Goal: Transaction & Acquisition: Purchase product/service

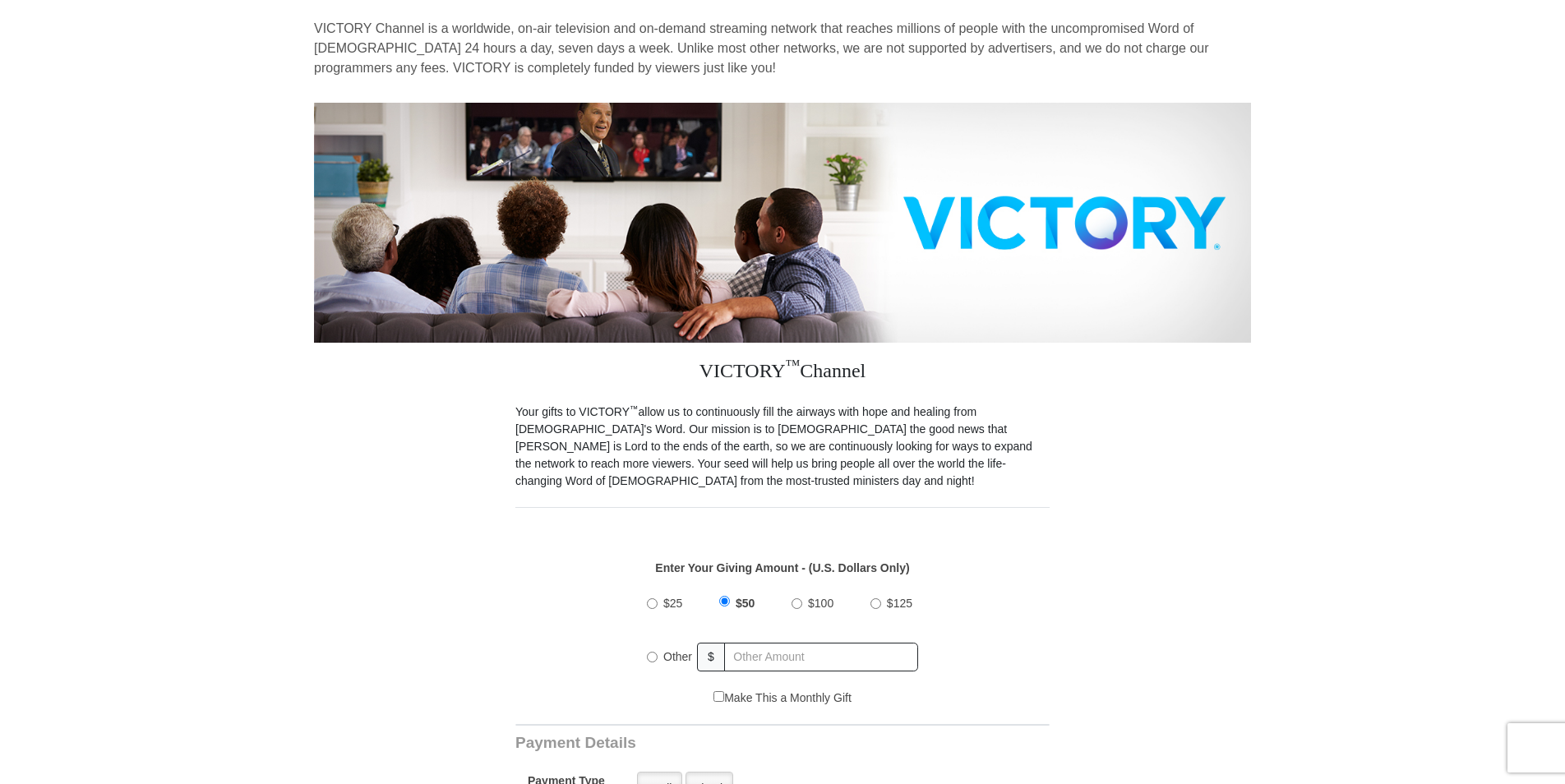
scroll to position [119, 0]
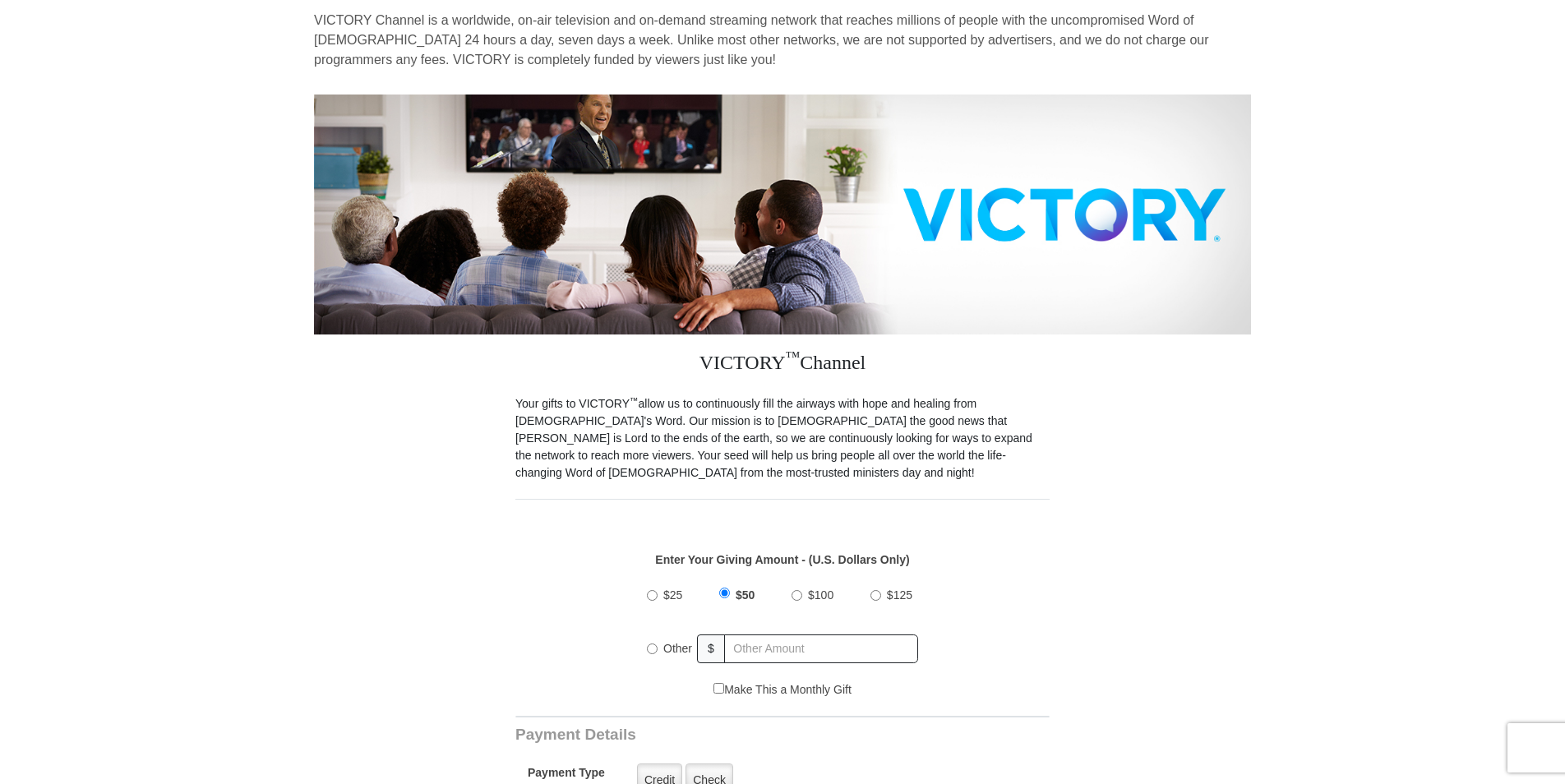
click at [797, 590] on input "$100" at bounding box center [797, 595] width 11 height 11
radio input "true"
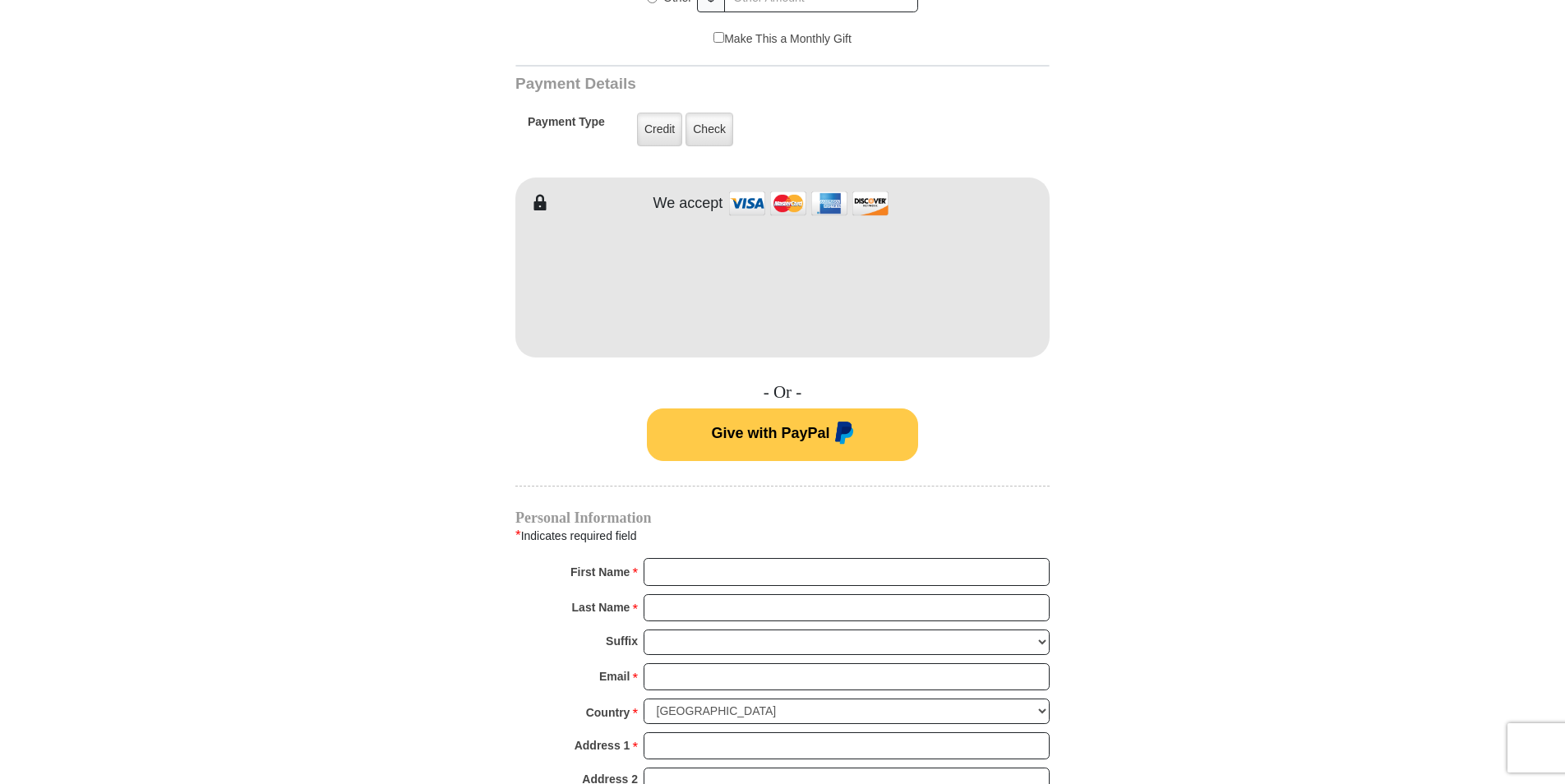
scroll to position [771, 0]
click at [847, 557] on input "First Name *" at bounding box center [847, 570] width 406 height 28
type input "nathan"
type input "moffett"
type input "moffettnathan56@gmail.com"
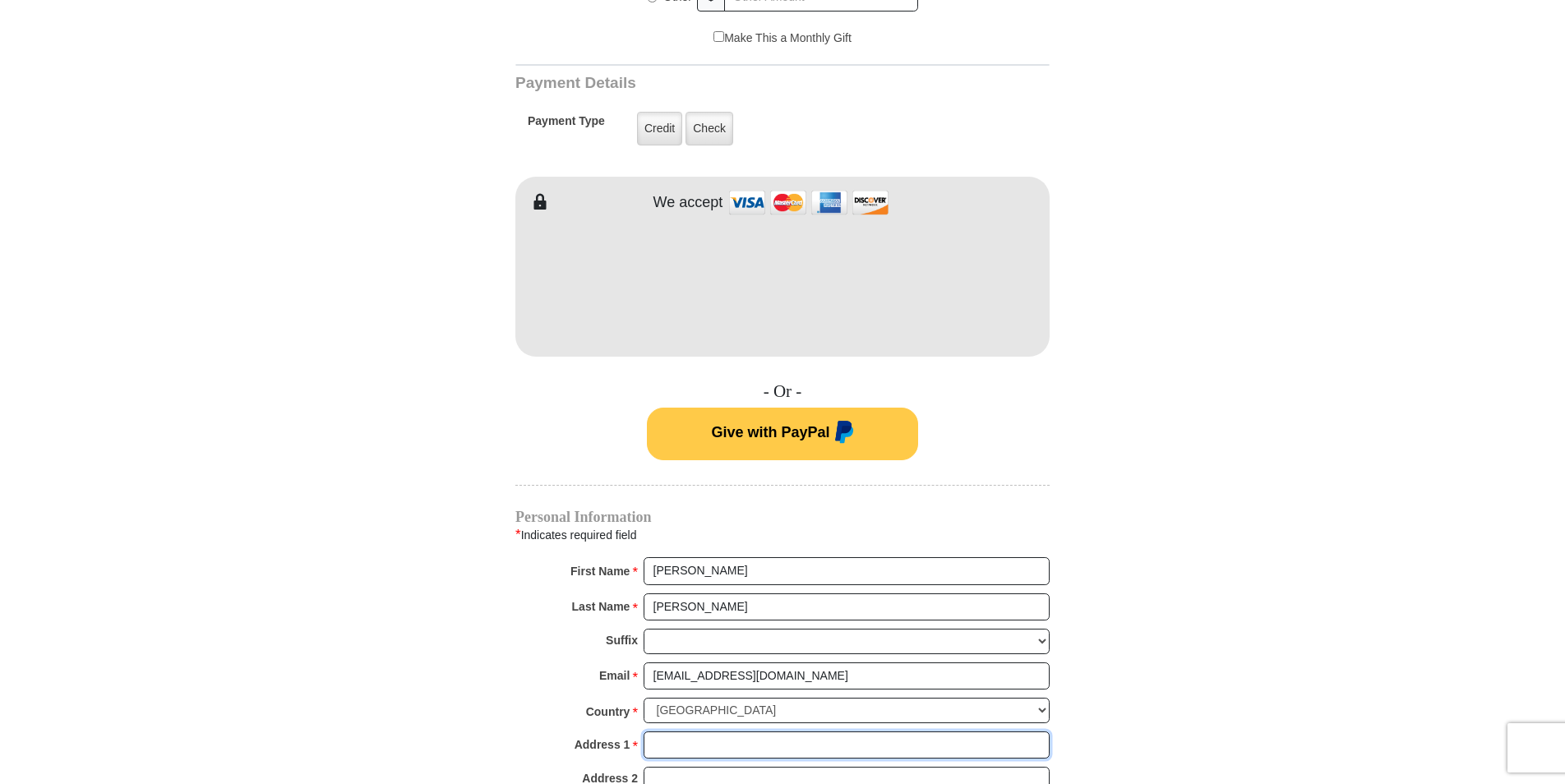
type input "3110 grace hill drive"
type input "LAKE SAINT LOUIS"
select select "MO"
type input "63367"
type input "6363127778"
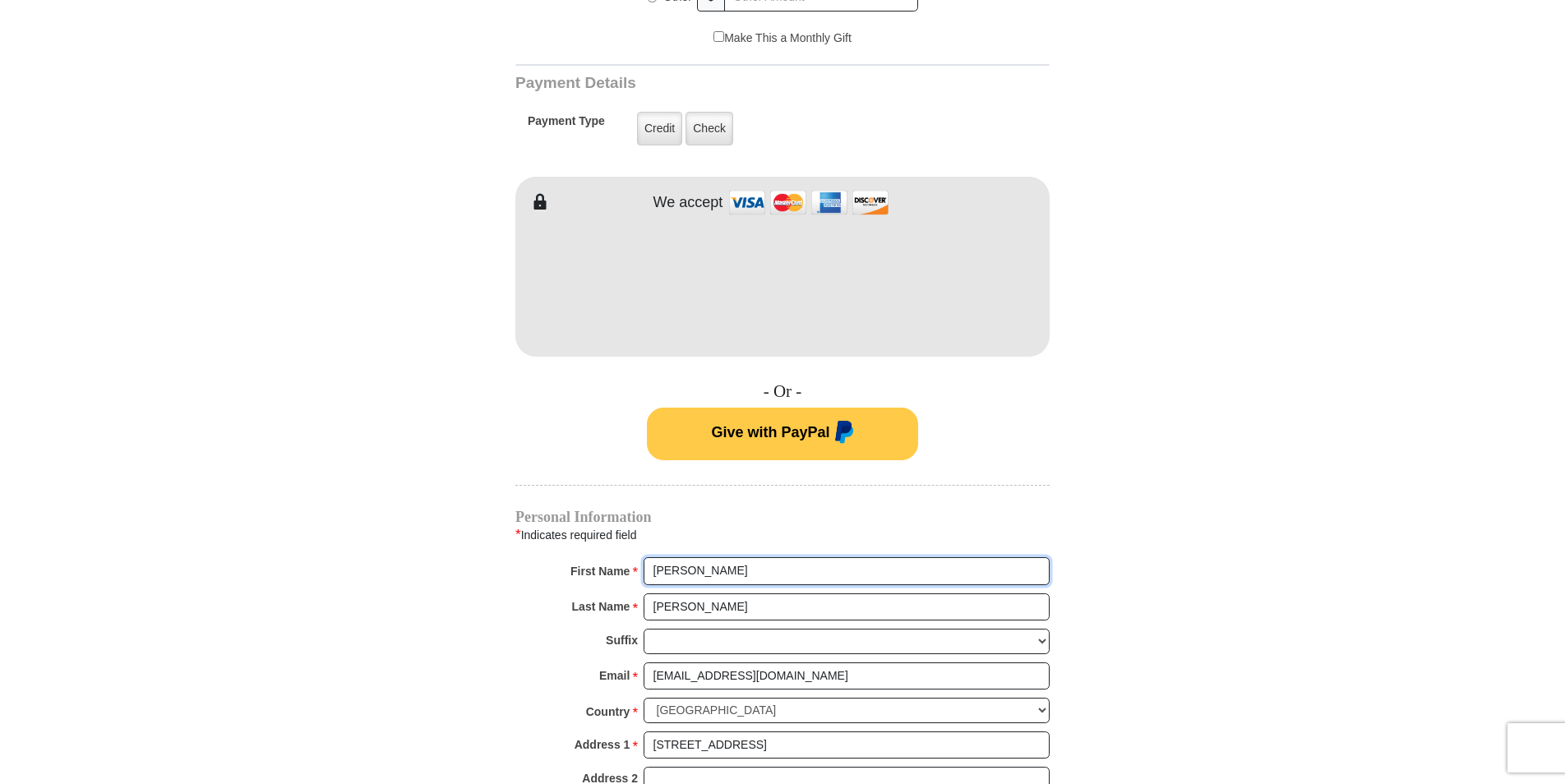
radio input "true"
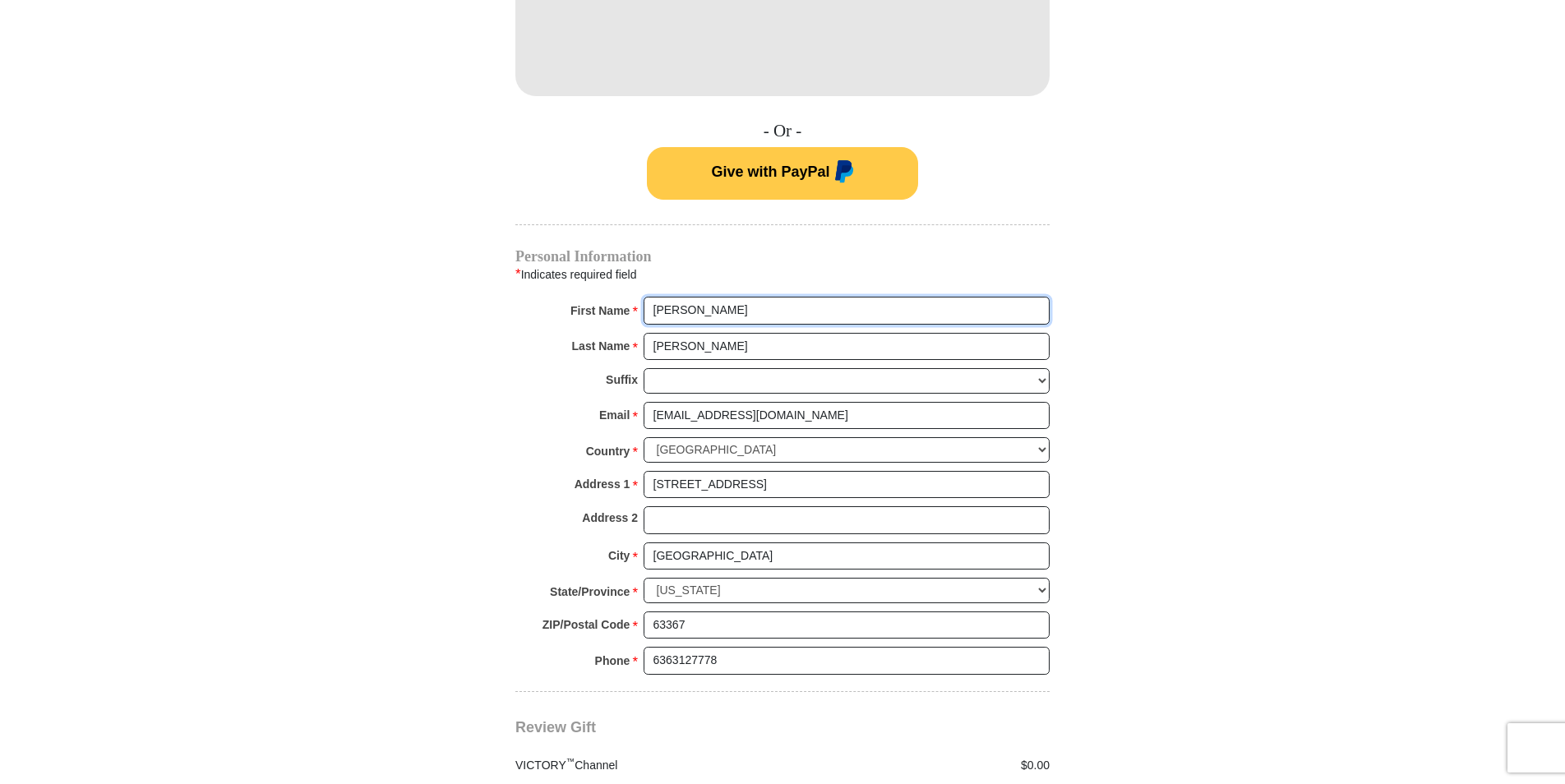
scroll to position [1032, 0]
click at [770, 472] on input "3110 grace hill drive" at bounding box center [847, 486] width 406 height 28
type input "3"
type input "1008 carriage run drive"
type input "200"
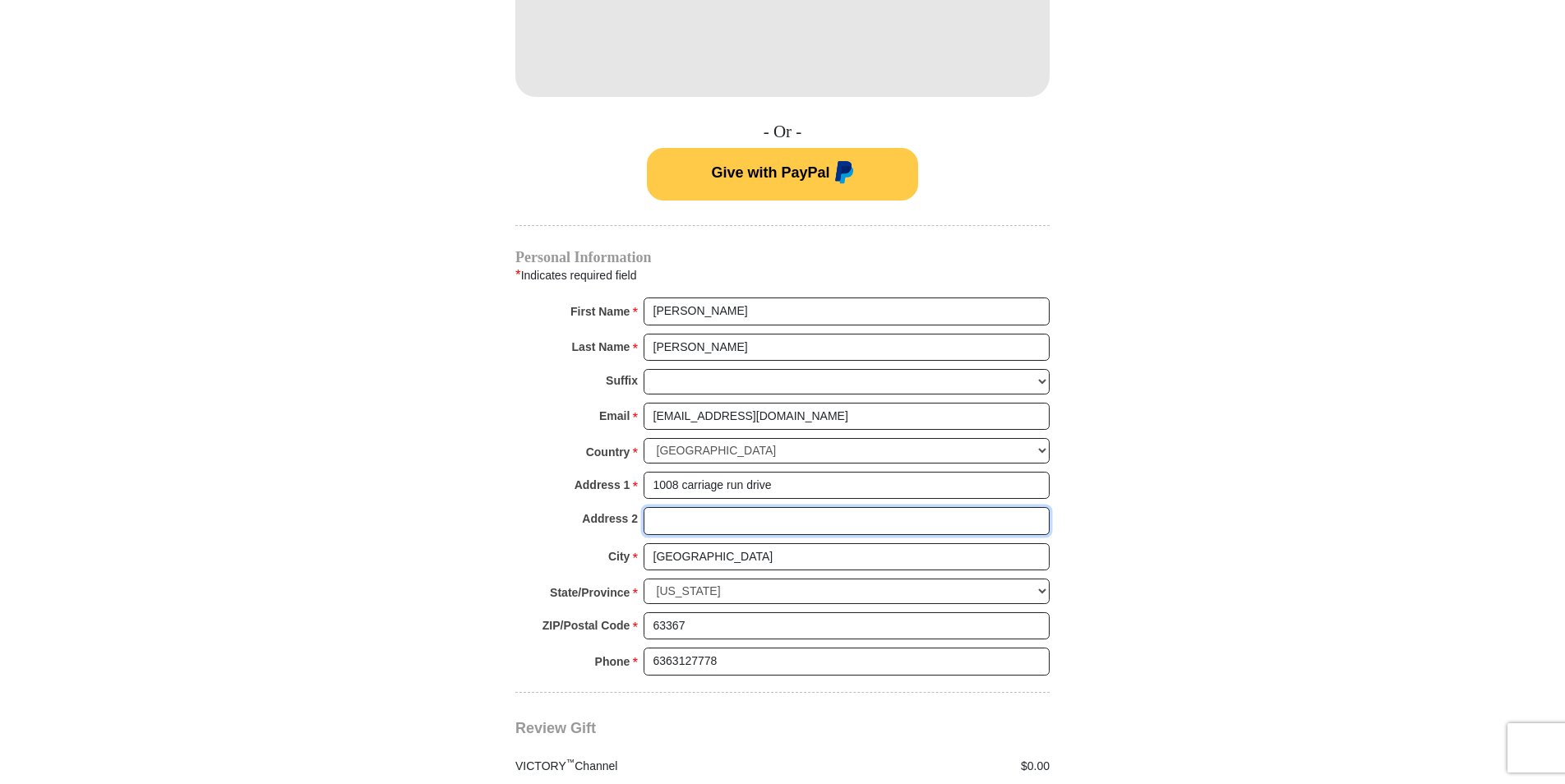
type input "1008 carriage run drive"
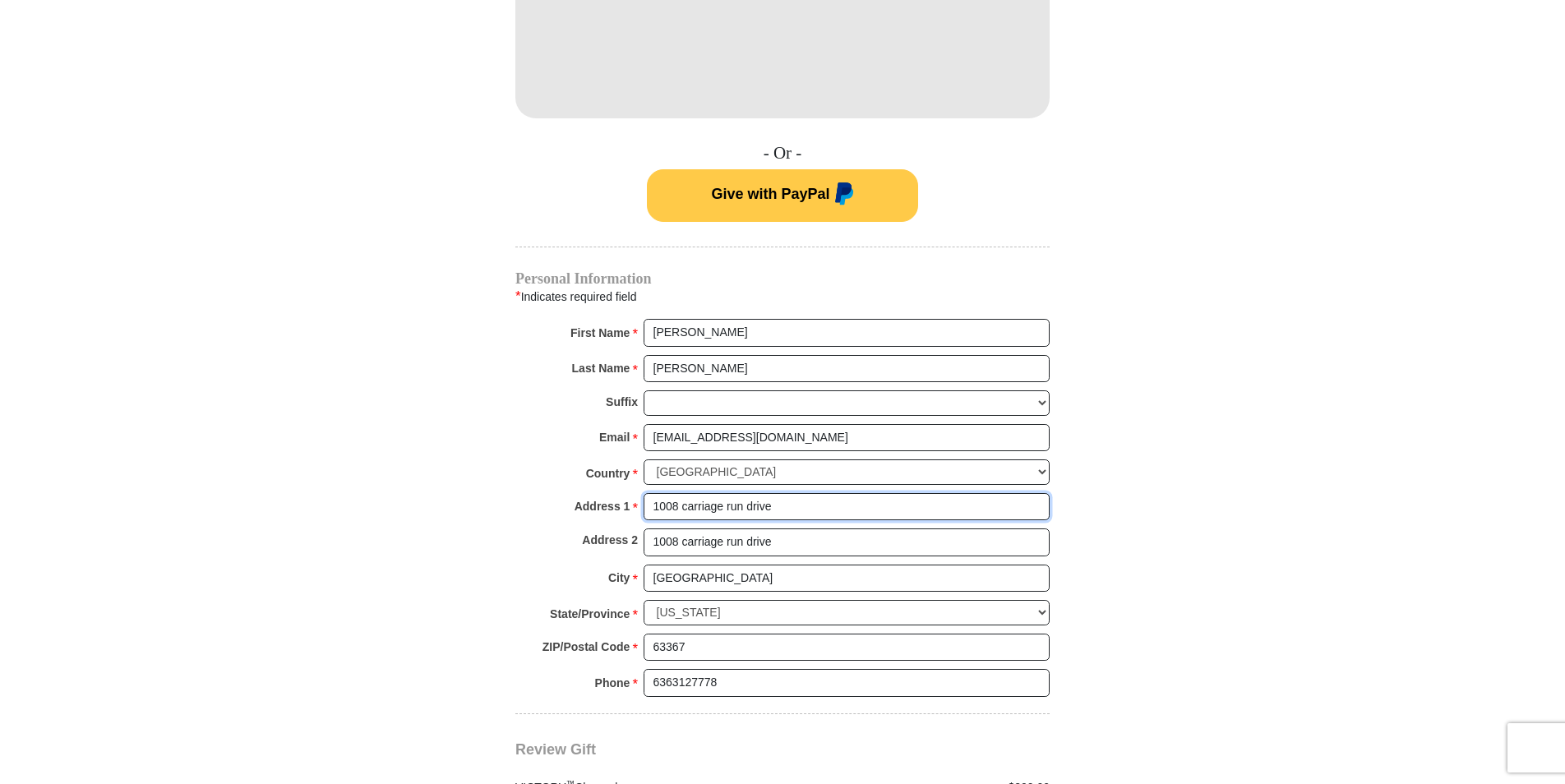
scroll to position [1007, 0]
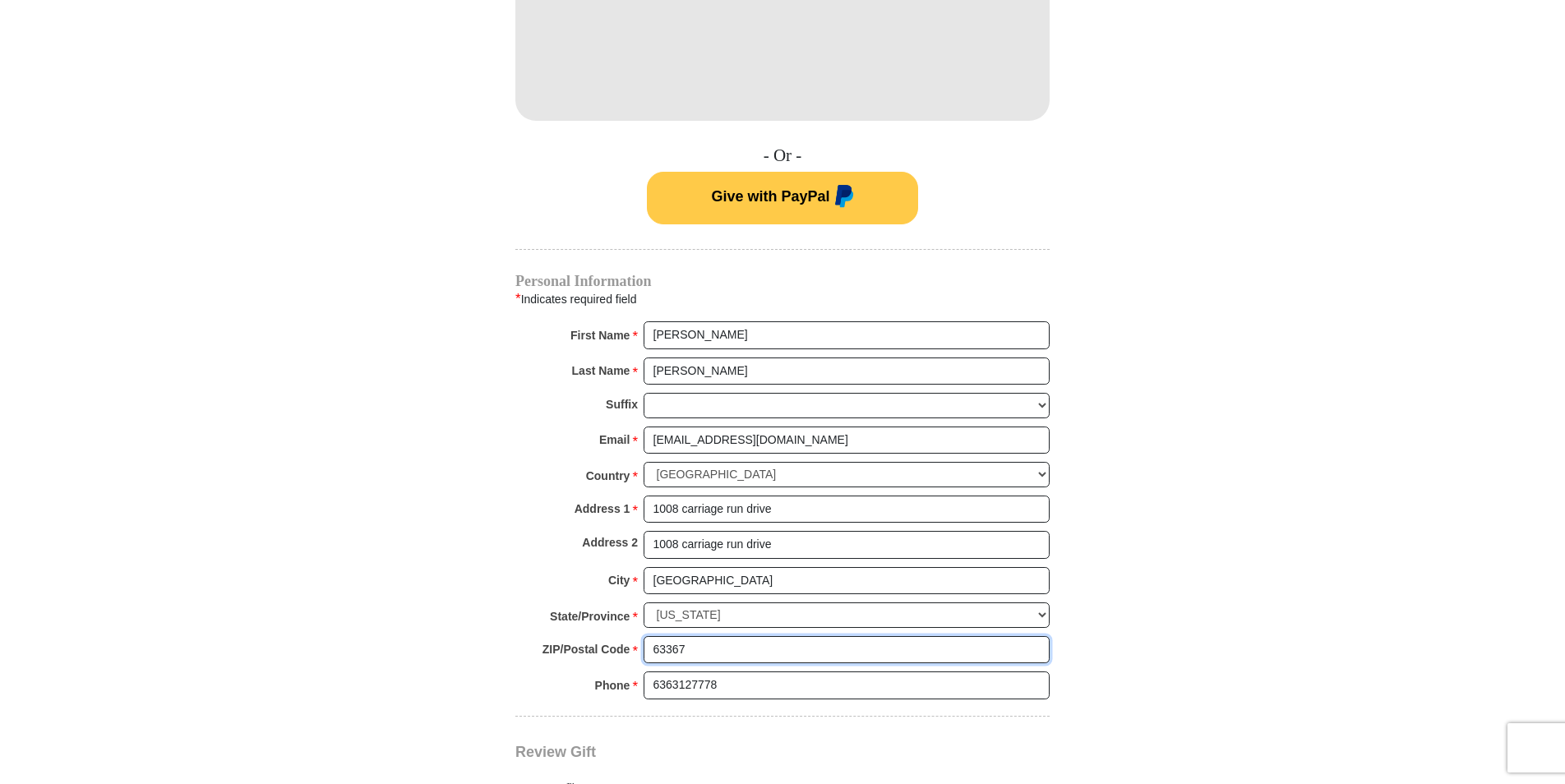
click at [898, 636] on input "63367" at bounding box center [847, 650] width 406 height 28
type input "63303"
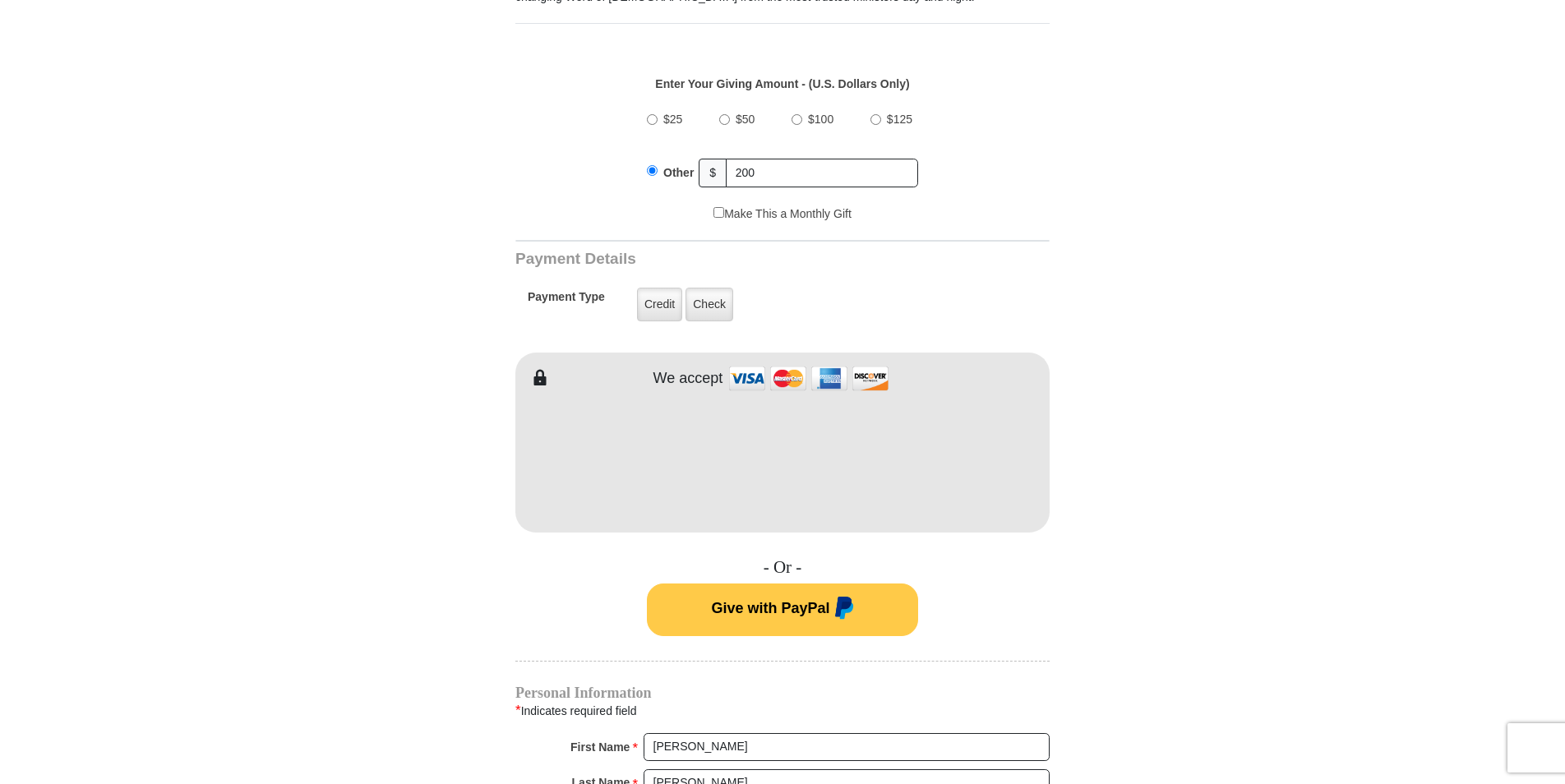
scroll to position [595, 0]
click at [798, 115] on input "$100" at bounding box center [797, 119] width 11 height 11
radio input "true"
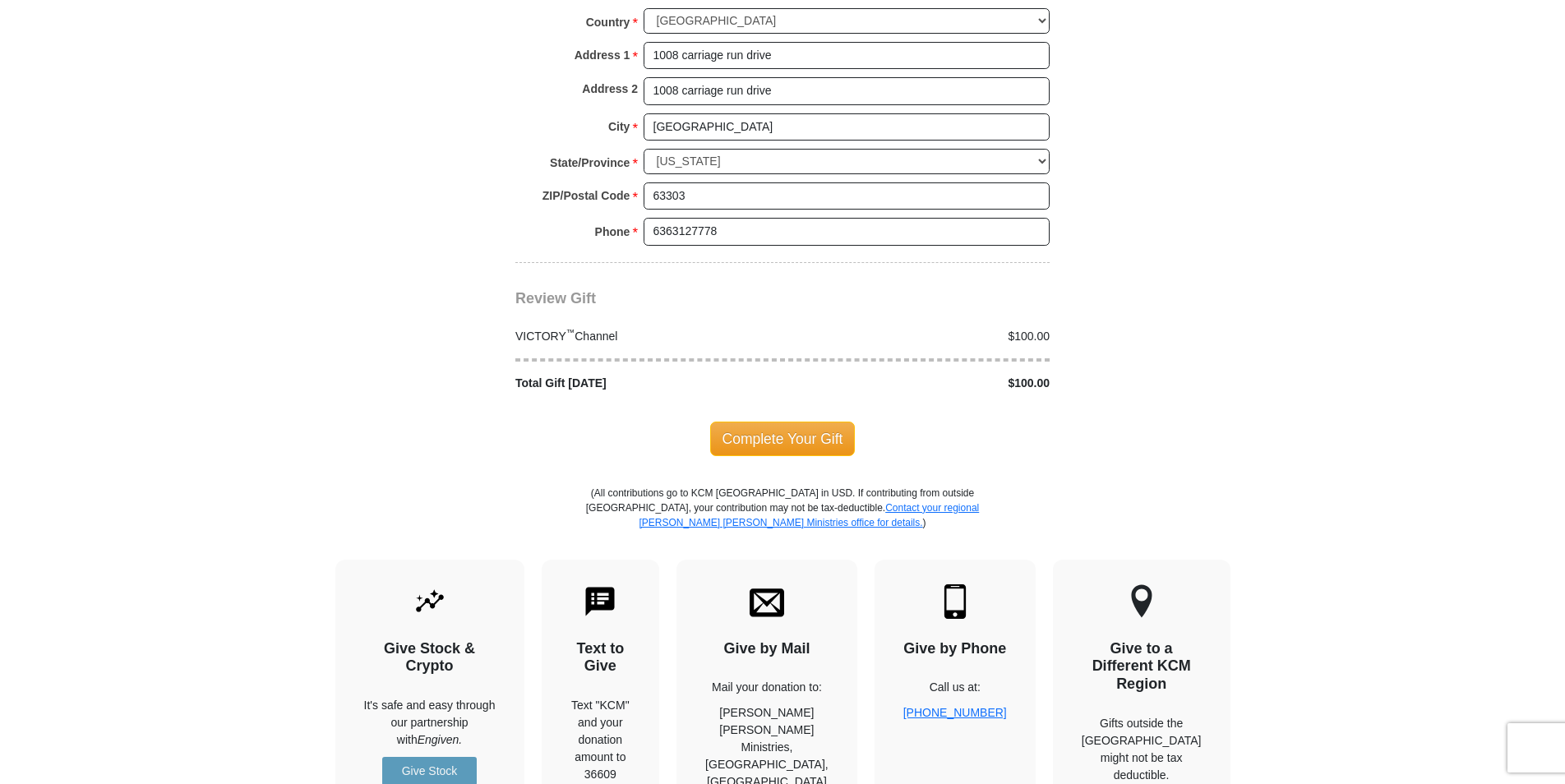
scroll to position [1460, 0]
click at [749, 425] on span "Complete Your Gift" at bounding box center [783, 440] width 146 height 35
